Goal: Information Seeking & Learning: Check status

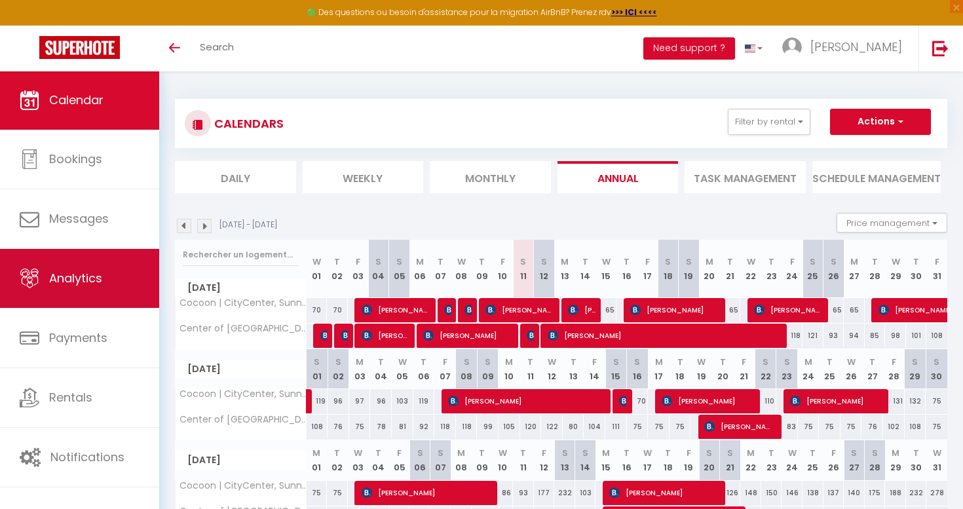
click at [82, 285] on span "Analytics" at bounding box center [75, 278] width 53 height 16
select select "2025"
select select "10"
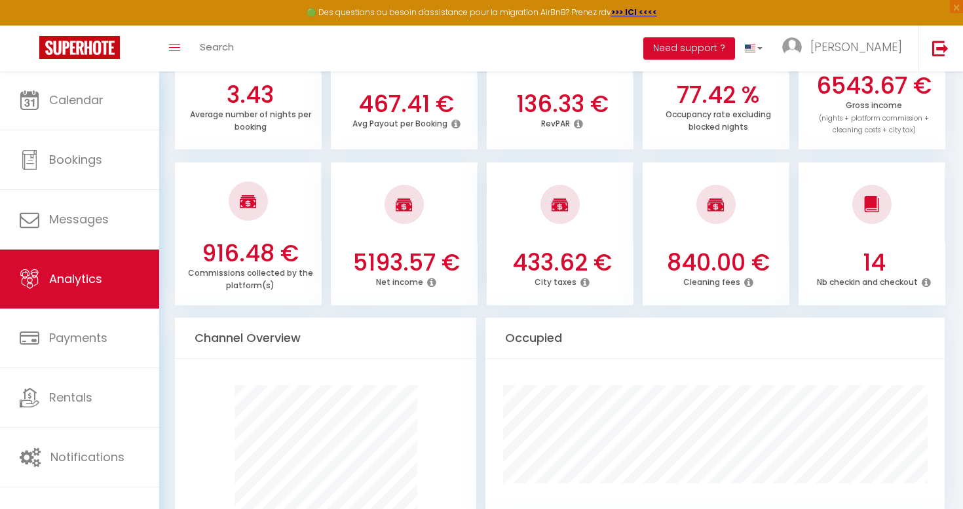
scroll to position [439, 0]
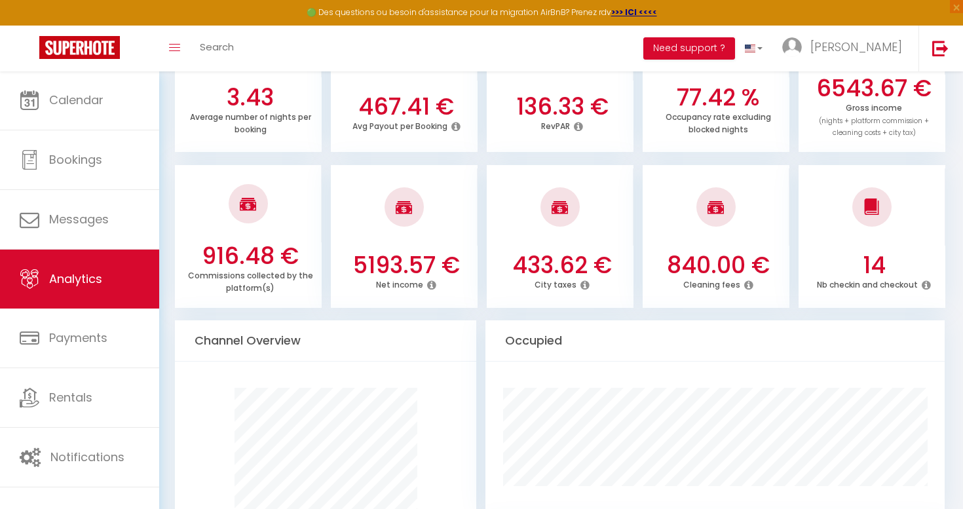
click at [481, 191] on ul "916.48 € Commissions collected by the platform(s) 5193.57 € Net income 433.62 €…" at bounding box center [561, 235] width 772 height 146
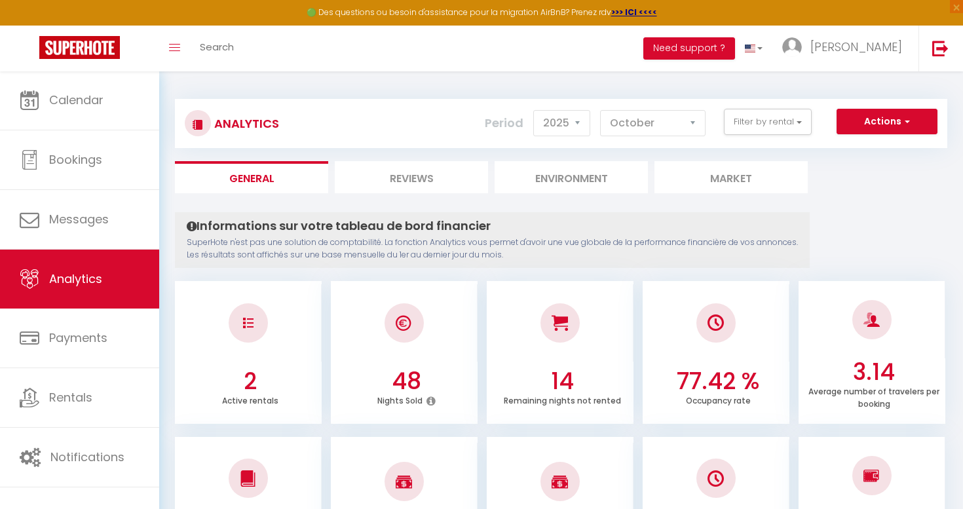
scroll to position [0, 0]
